Goal: Check status

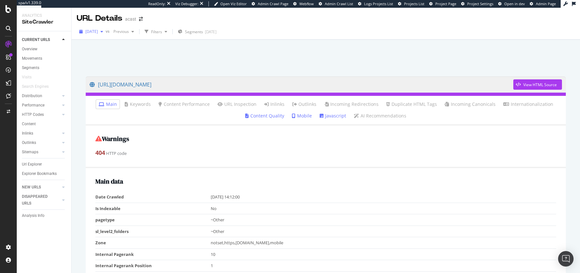
click at [98, 33] on span "[DATE]" at bounding box center [91, 31] width 13 height 5
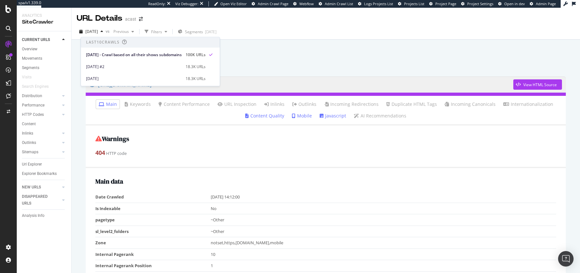
click at [330, 36] on div "[DATE] vs Previous Filters Segments [DATE]" at bounding box center [326, 32] width 508 height 13
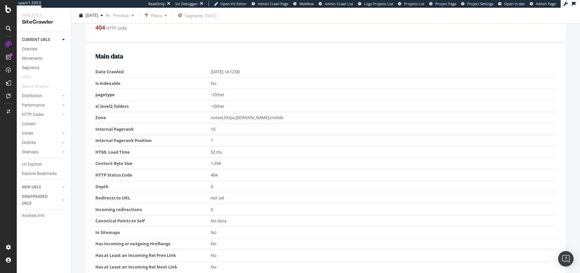
scroll to position [126, 0]
click at [6, 250] on icon at bounding box center [8, 247] width 6 height 6
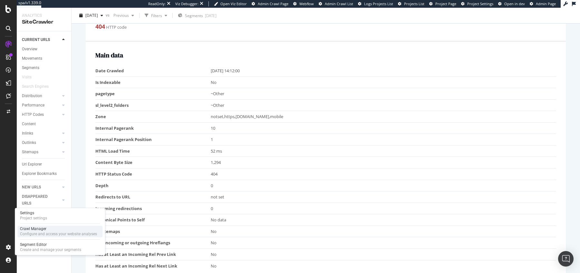
click at [42, 228] on div "Crawl Manager" at bounding box center [58, 228] width 77 height 5
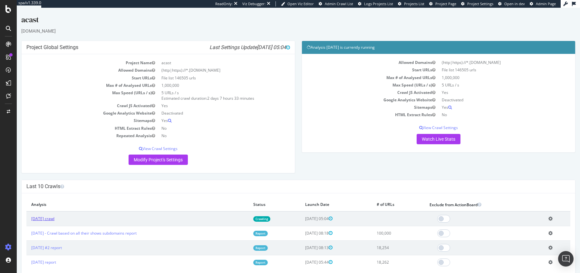
click at [41, 217] on link "[DATE] crawl" at bounding box center [42, 218] width 23 height 5
